Goal: Information Seeking & Learning: Learn about a topic

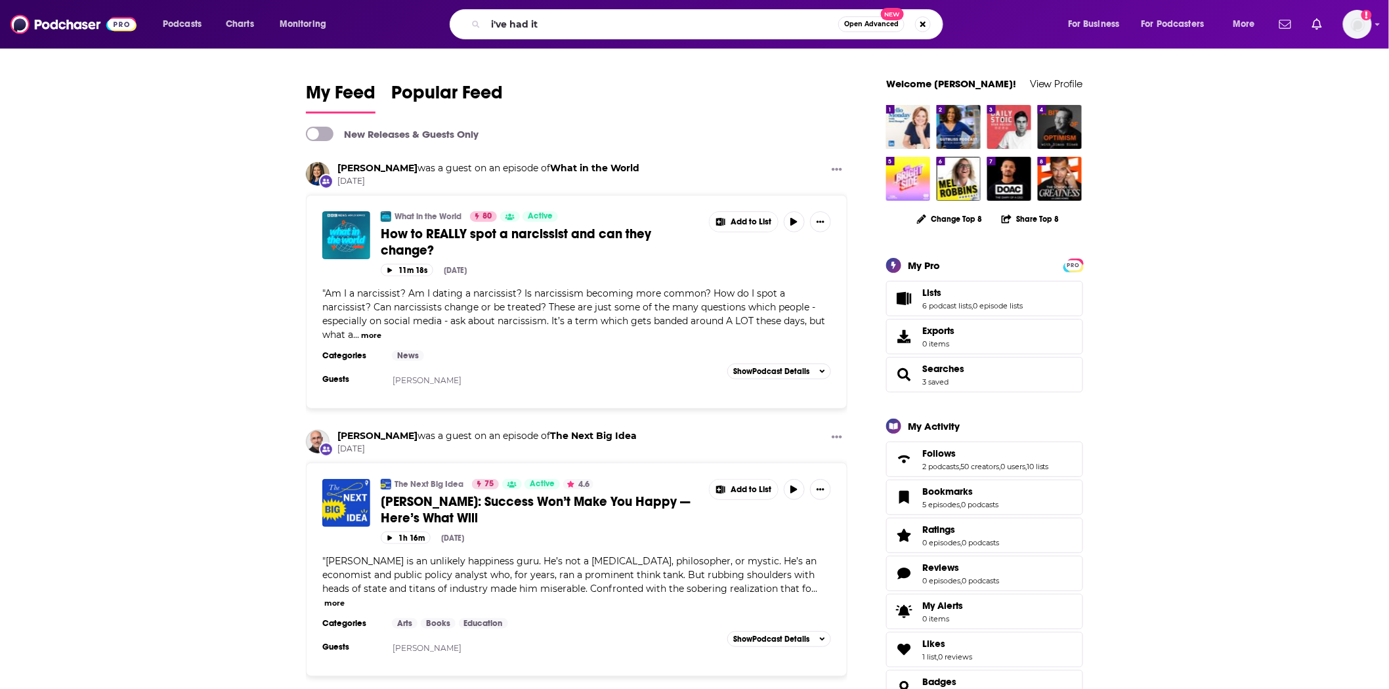
type input "i've had it"
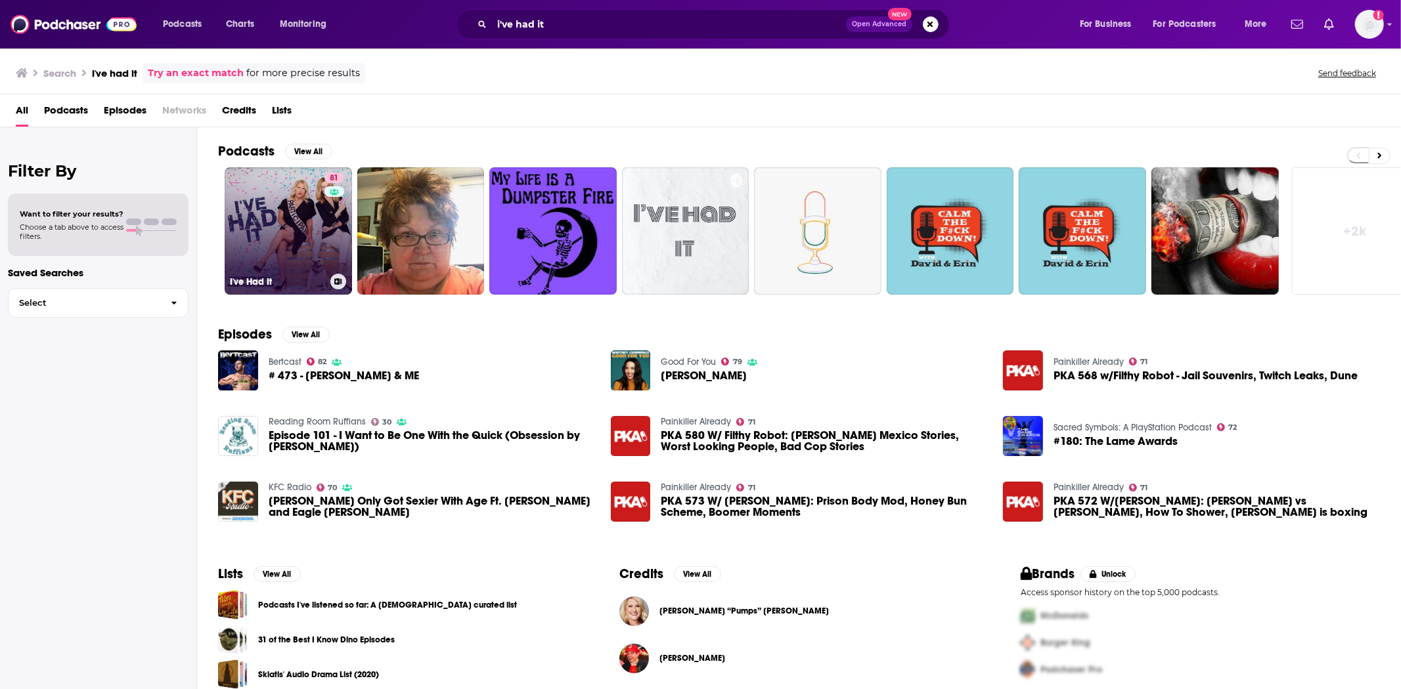
click at [295, 223] on link "81 I've Had It" at bounding box center [288, 230] width 127 height 127
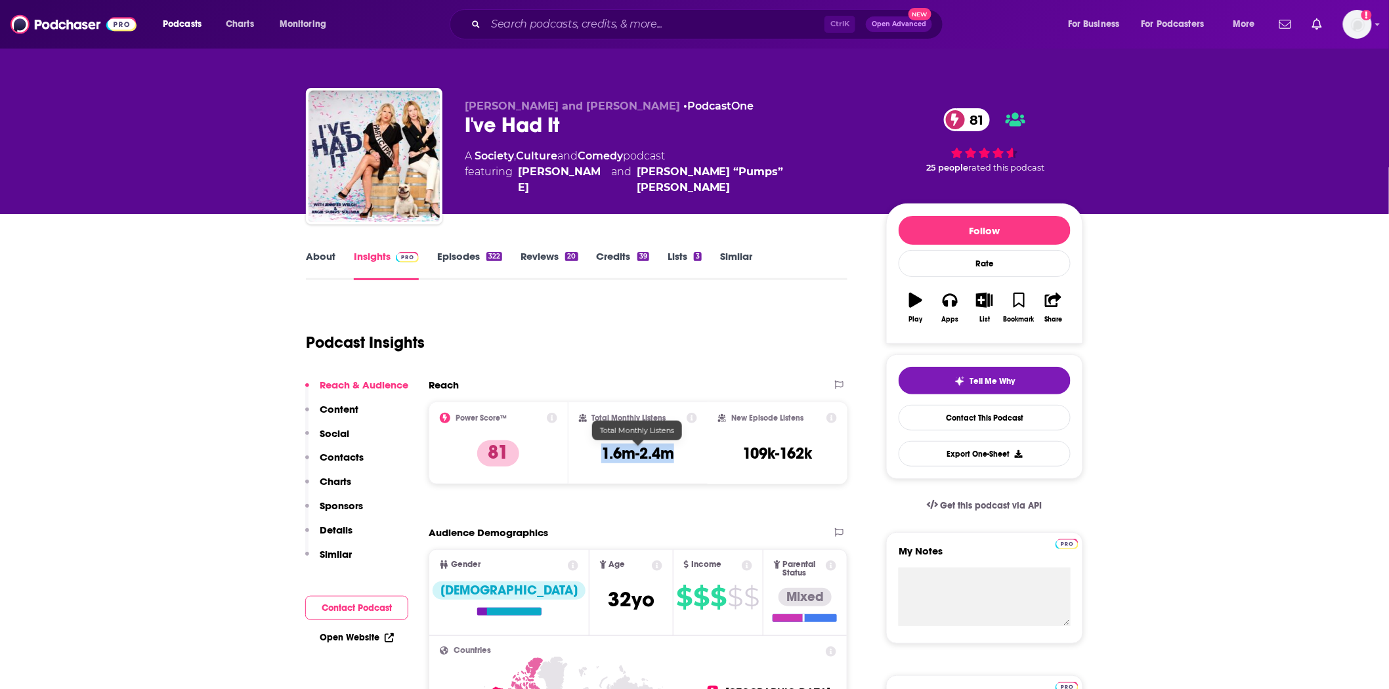
drag, startPoint x: 681, startPoint y: 452, endPoint x: 600, endPoint y: 455, distance: 80.8
click at [600, 455] on div "Total Monthly Listens 1.6m-2.4m" at bounding box center [638, 443] width 119 height 60
copy h3 "1.6m-2.4m"
click at [481, 253] on link "Episodes 322" at bounding box center [469, 265] width 65 height 30
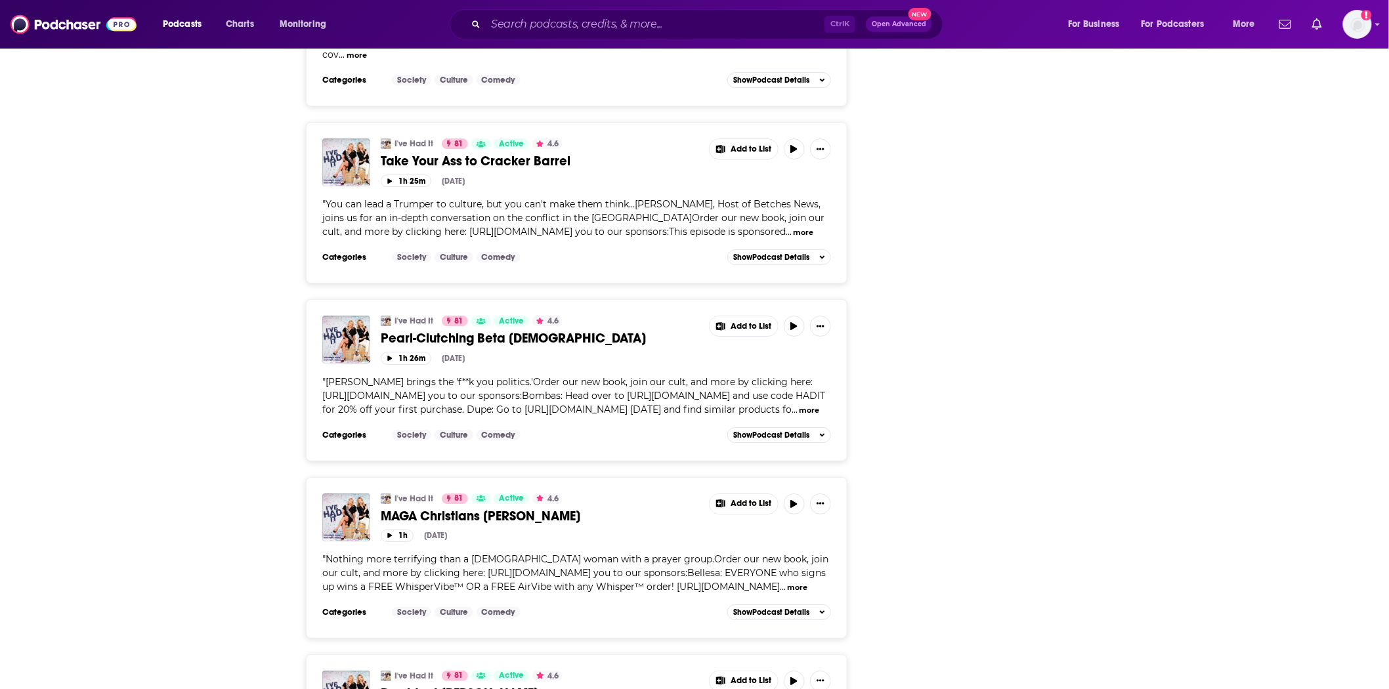
scroll to position [1678, 0]
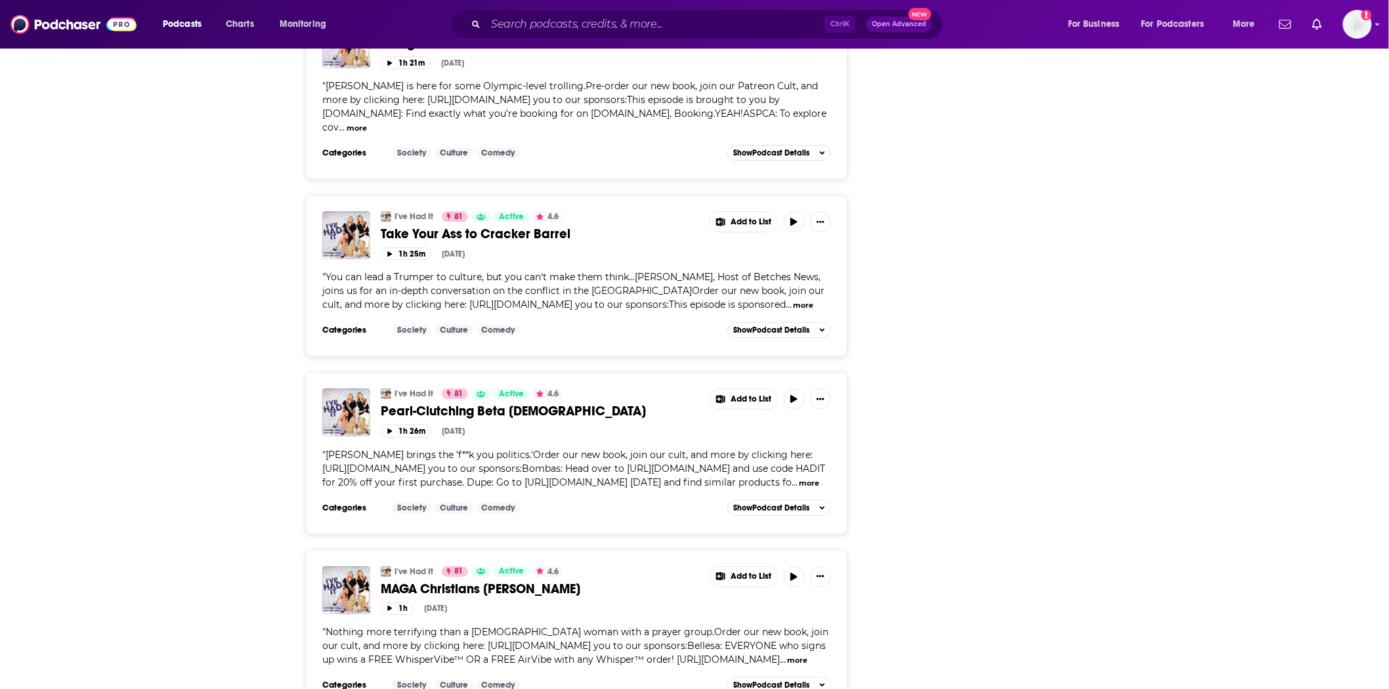
click at [475, 598] on span "MAGA Christians [PERSON_NAME]" at bounding box center [481, 589] width 200 height 16
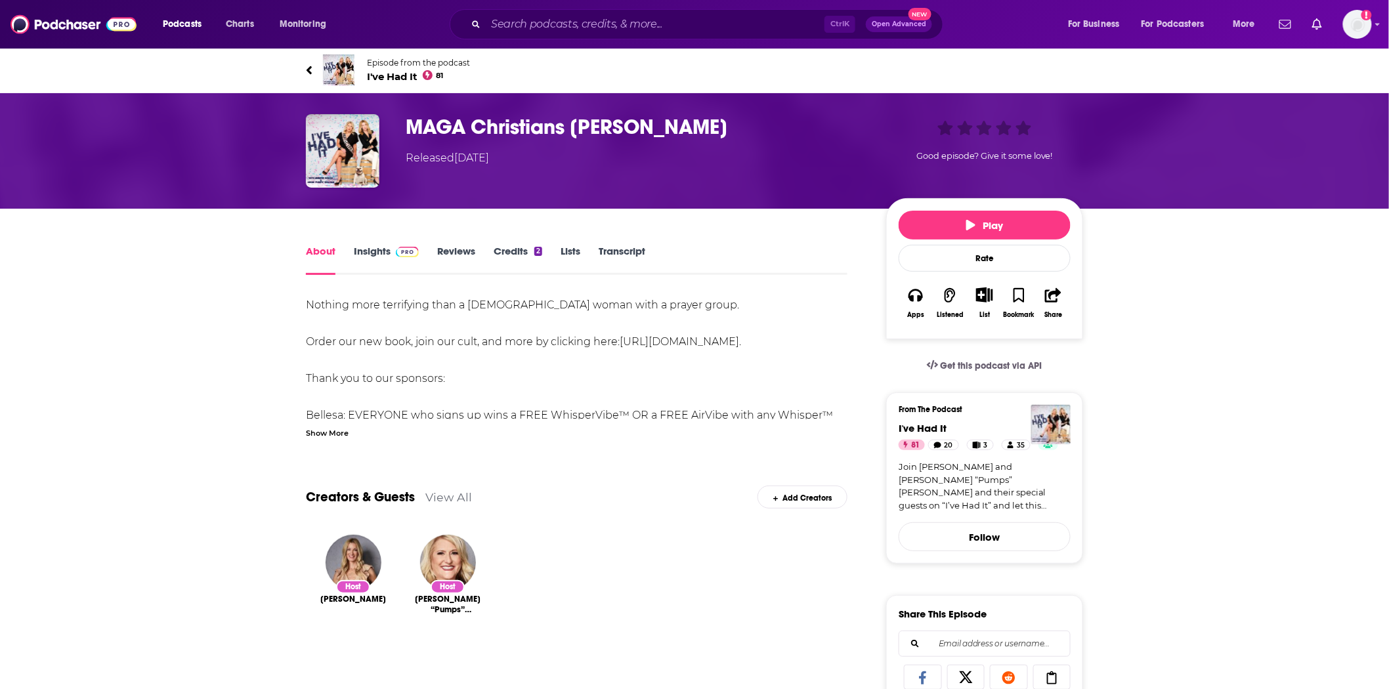
click at [343, 435] on div "Show More" at bounding box center [327, 432] width 43 height 12
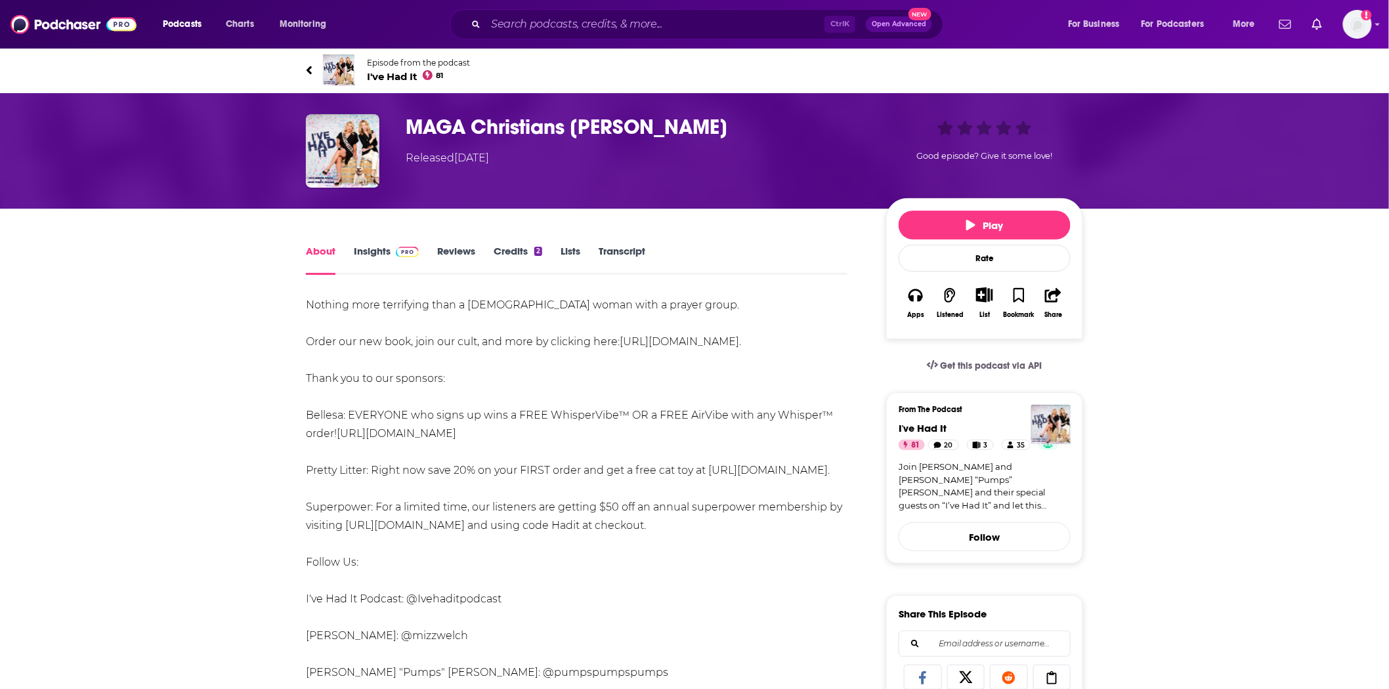
scroll to position [292, 0]
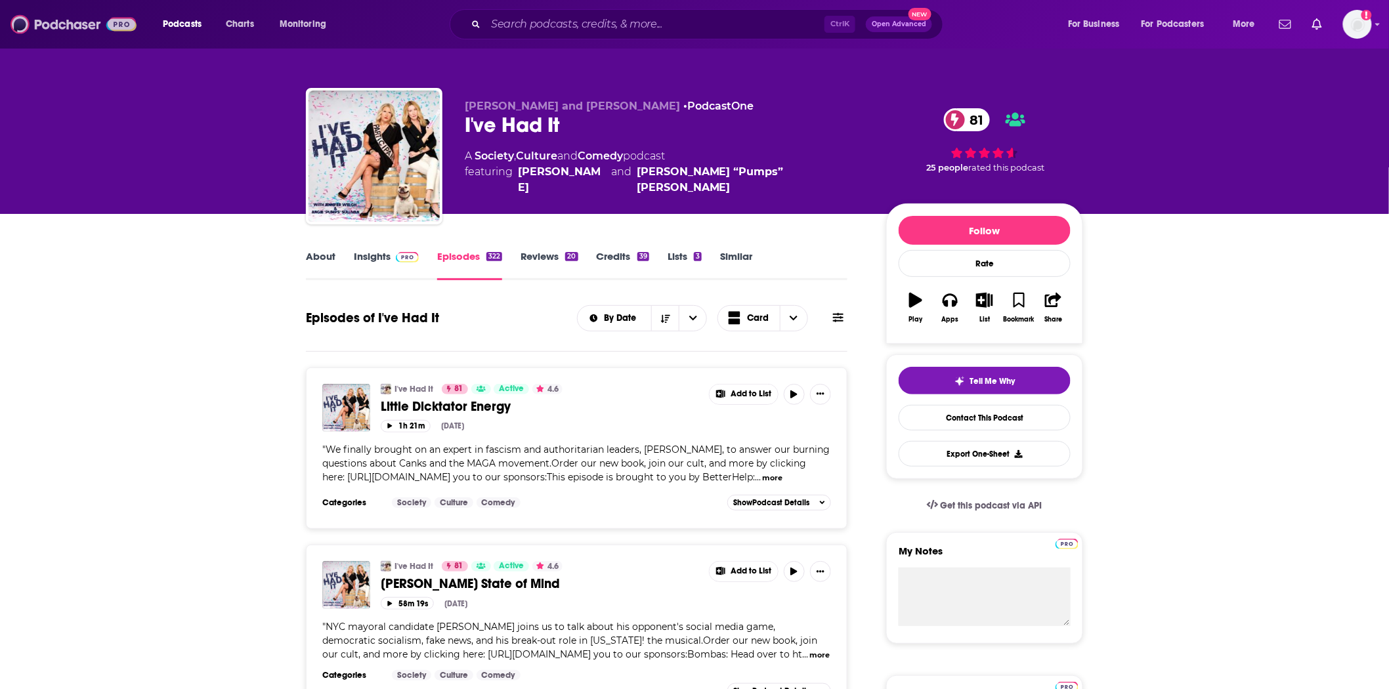
click at [127, 14] on img at bounding box center [74, 24] width 126 height 25
